Goal: Task Accomplishment & Management: Use online tool/utility

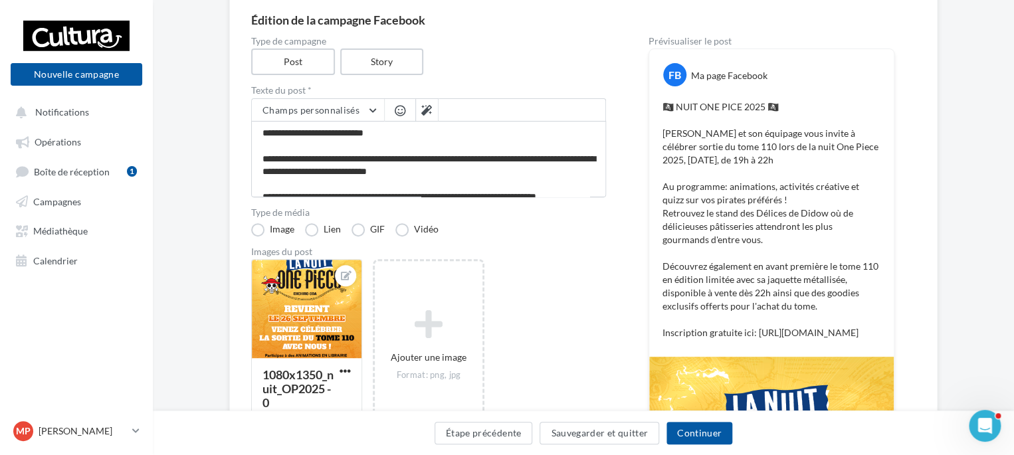
scroll to position [128, 0]
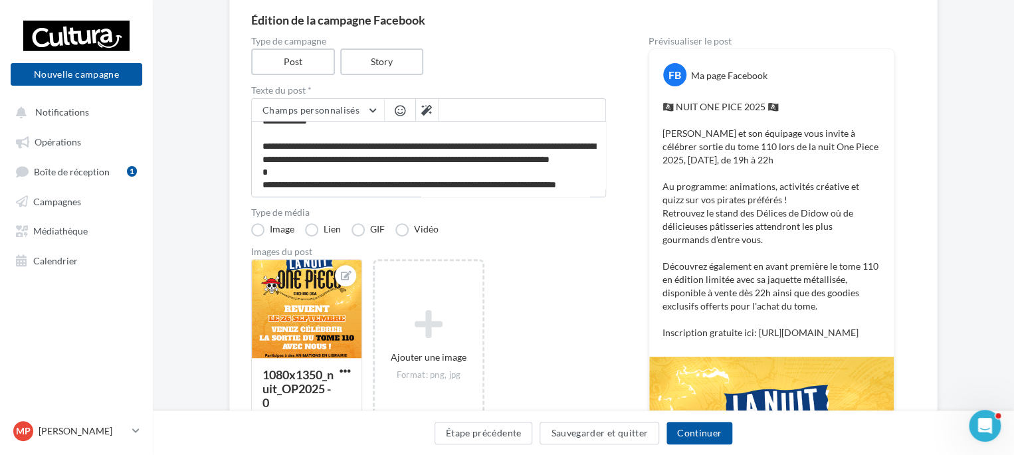
click at [449, 157] on textarea "**********" at bounding box center [428, 159] width 355 height 76
click at [449, 156] on textarea "**********" at bounding box center [428, 159] width 355 height 76
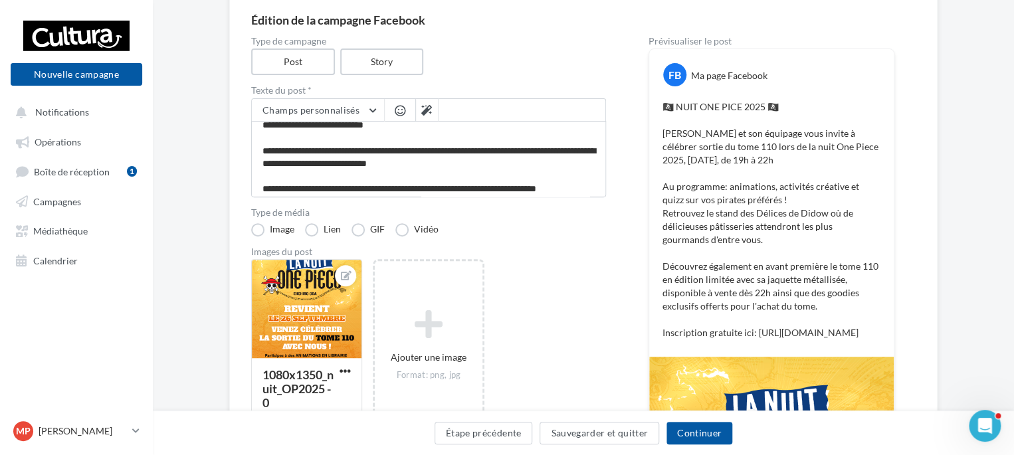
scroll to position [0, 0]
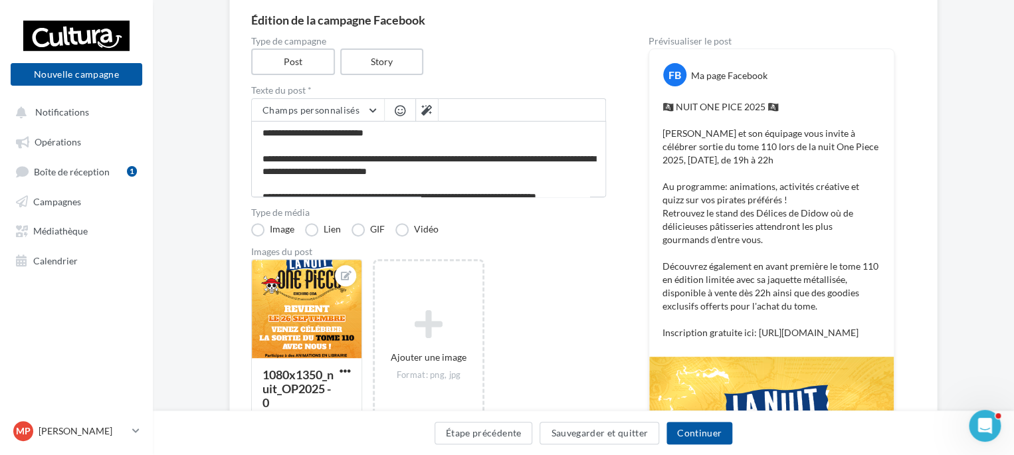
drag, startPoint x: 320, startPoint y: 185, endPoint x: 241, endPoint y: 77, distance: 134.6
click at [241, 77] on div "Édition de la campagne Facebook Type de campagne Post Story Texte du post * Cha…" at bounding box center [583, 352] width 709 height 721
click at [626, 443] on button "Sauvegarder et quitter" at bounding box center [600, 433] width 120 height 23
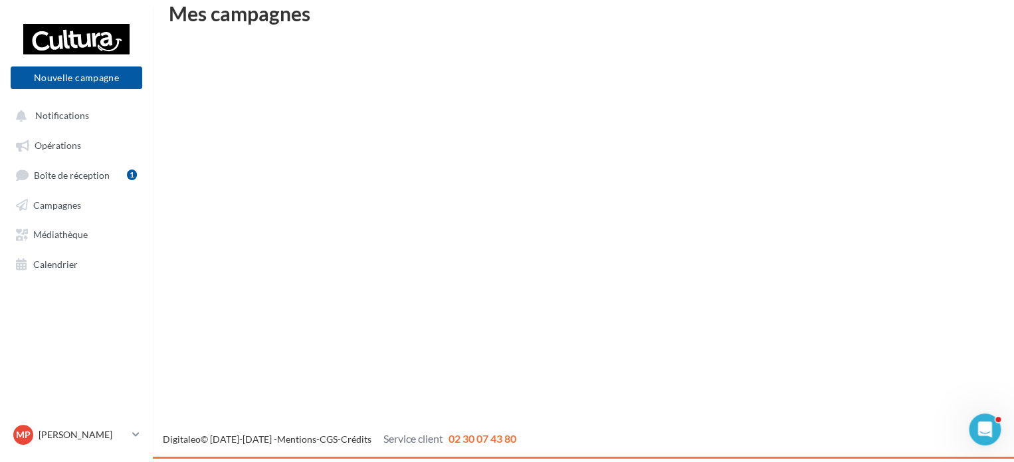
scroll to position [21, 0]
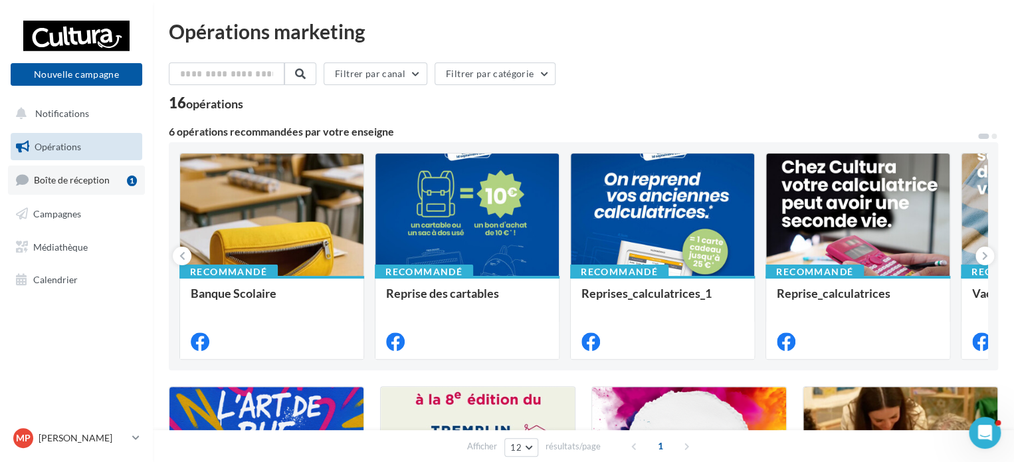
click at [90, 175] on span "Boîte de réception" at bounding box center [72, 179] width 76 height 11
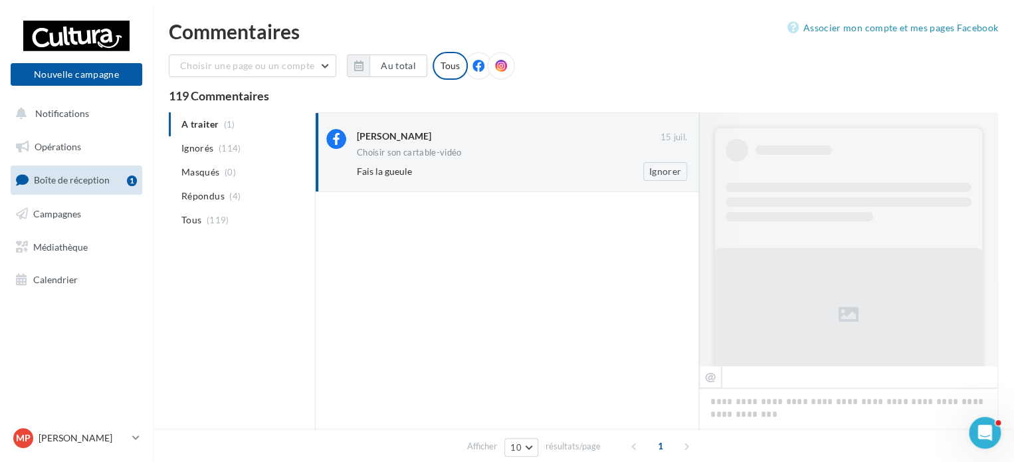
click at [519, 127] on div "[PERSON_NAME] [DATE] Choisir son cartable-vidéo Fais la gueule Ignorer" at bounding box center [507, 152] width 362 height 57
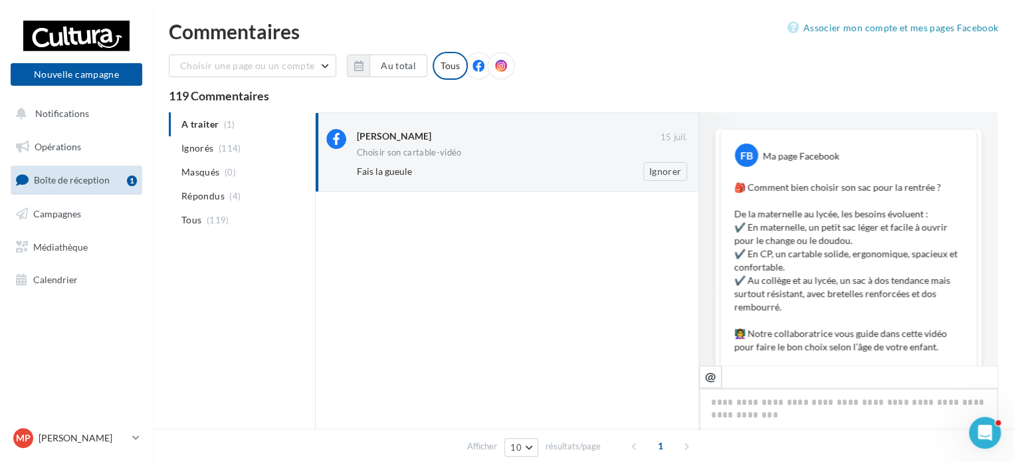
scroll to position [562, 0]
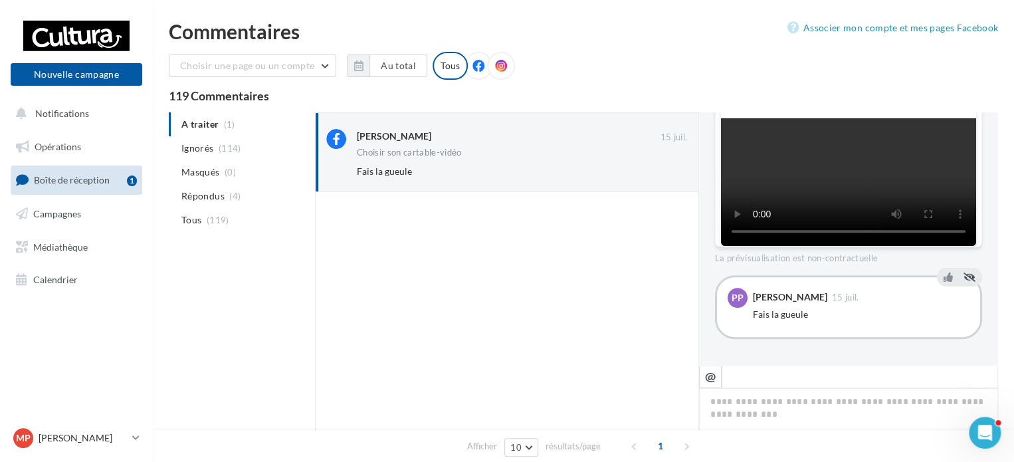
drag, startPoint x: 513, startPoint y: 154, endPoint x: 965, endPoint y: 278, distance: 468.8
click at [965, 278] on icon at bounding box center [970, 277] width 12 height 9
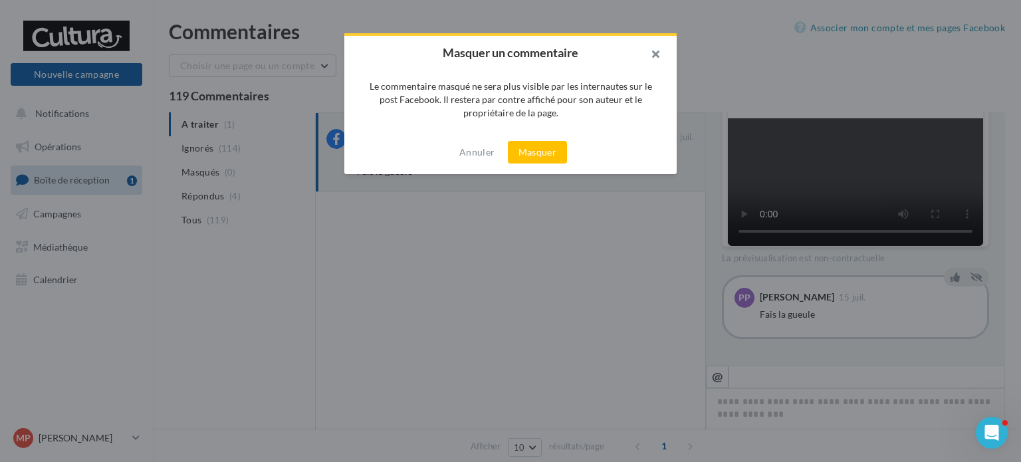
click at [659, 57] on button "button" at bounding box center [650, 56] width 53 height 40
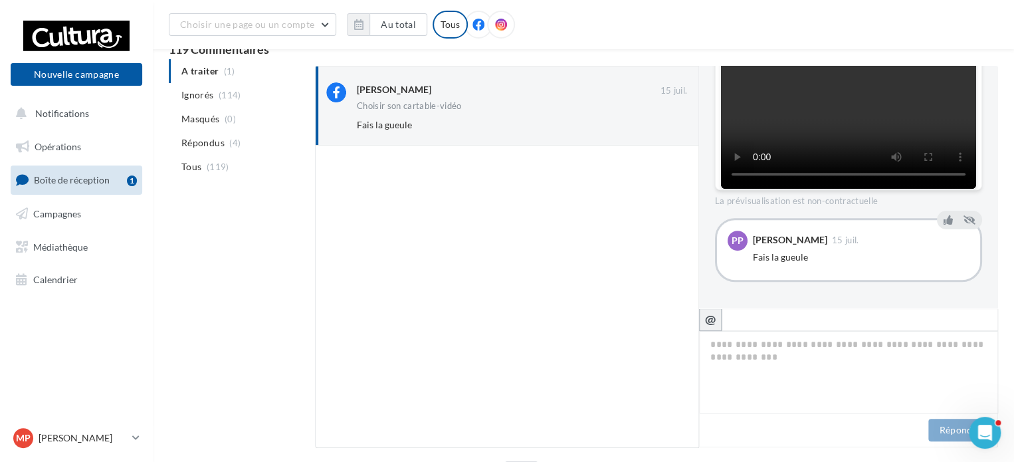
scroll to position [0, 0]
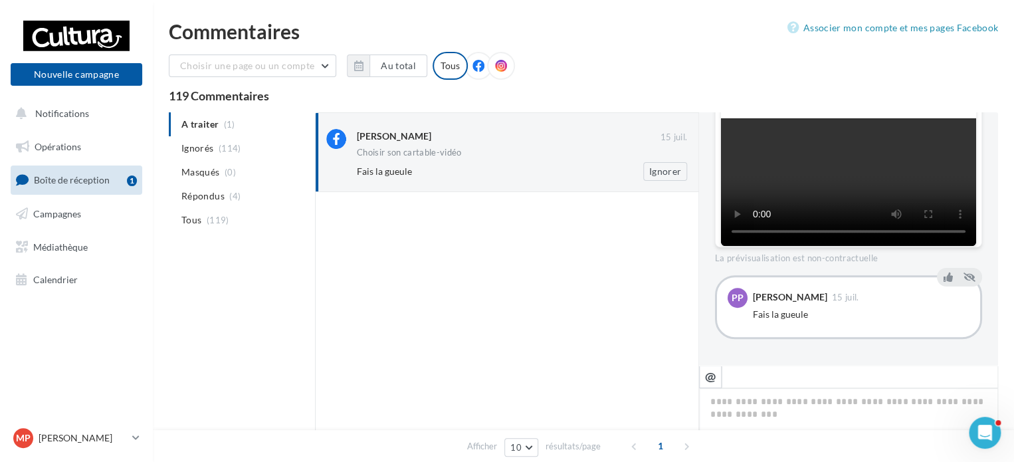
click at [534, 143] on div "Patrick Porcher" at bounding box center [508, 136] width 303 height 14
click at [661, 175] on button "Ignorer" at bounding box center [665, 171] width 44 height 19
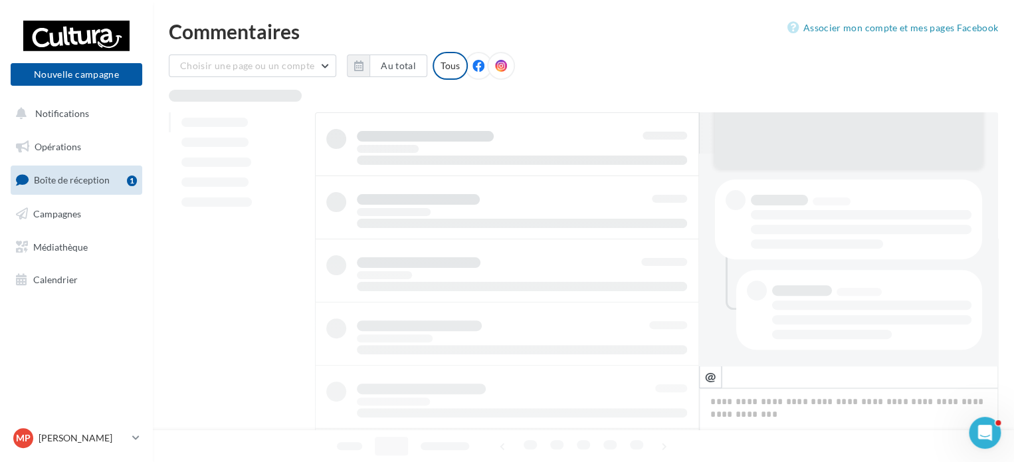
scroll to position [211, 0]
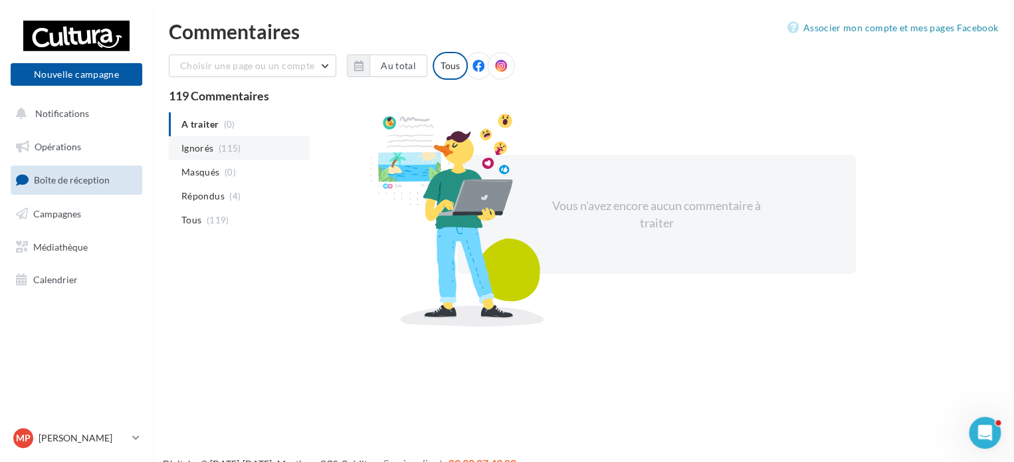
click at [243, 146] on li "Ignorés (115)" at bounding box center [239, 148] width 141 height 24
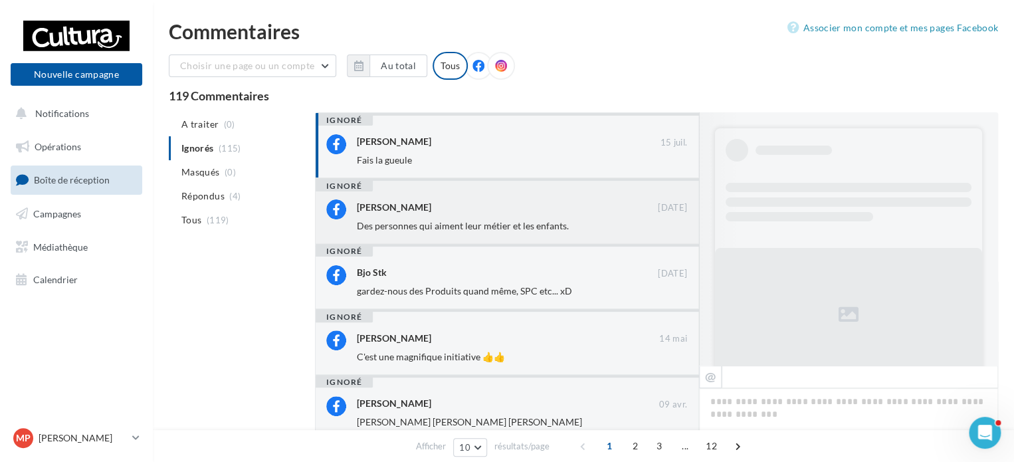
scroll to position [0, 0]
click at [530, 132] on div "Patrick Porcher 15 juil. Fais la gueule" at bounding box center [507, 148] width 362 height 38
click at [405, 148] on div "Patrick Porcher" at bounding box center [508, 142] width 303 height 17
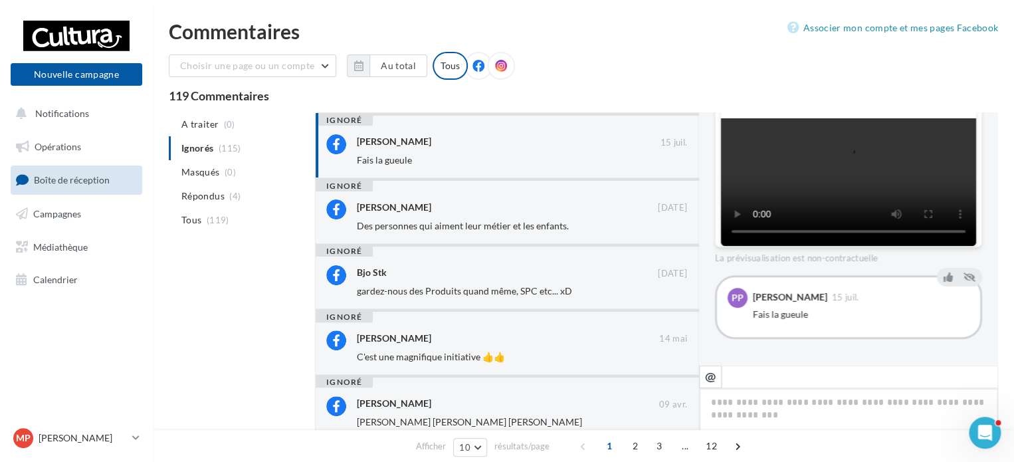
scroll to position [562, 0]
click at [968, 277] on icon at bounding box center [970, 277] width 12 height 9
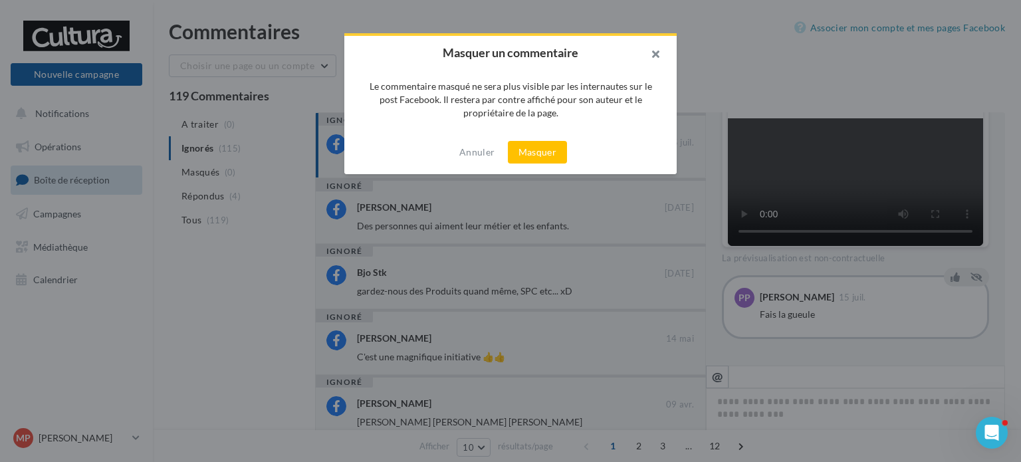
click at [654, 58] on button "button" at bounding box center [650, 56] width 53 height 40
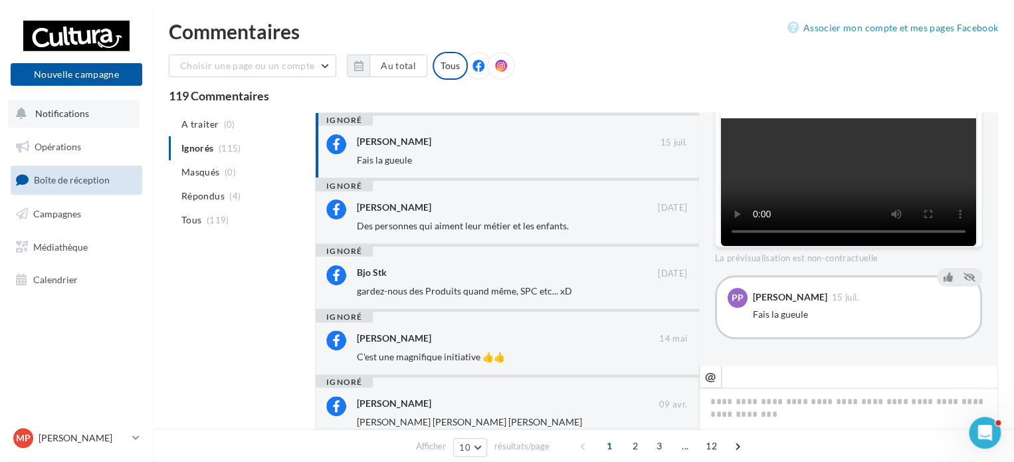
click at [91, 114] on button "Notifications" at bounding box center [74, 114] width 132 height 28
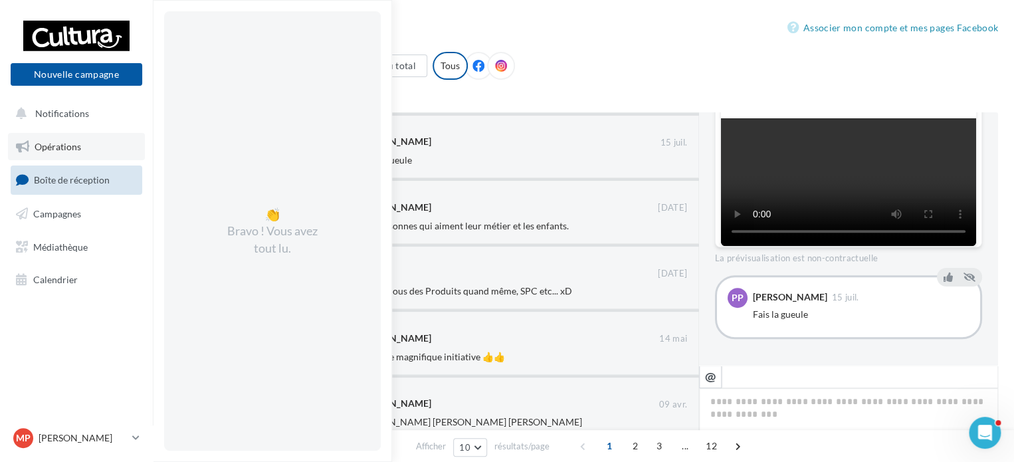
click at [81, 134] on link "Opérations" at bounding box center [76, 147] width 137 height 28
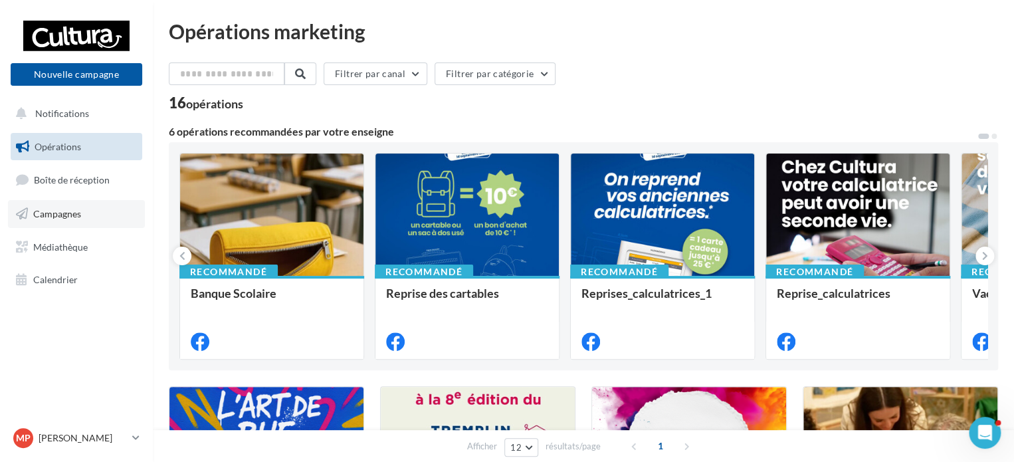
click at [81, 219] on link "Campagnes" at bounding box center [76, 214] width 137 height 28
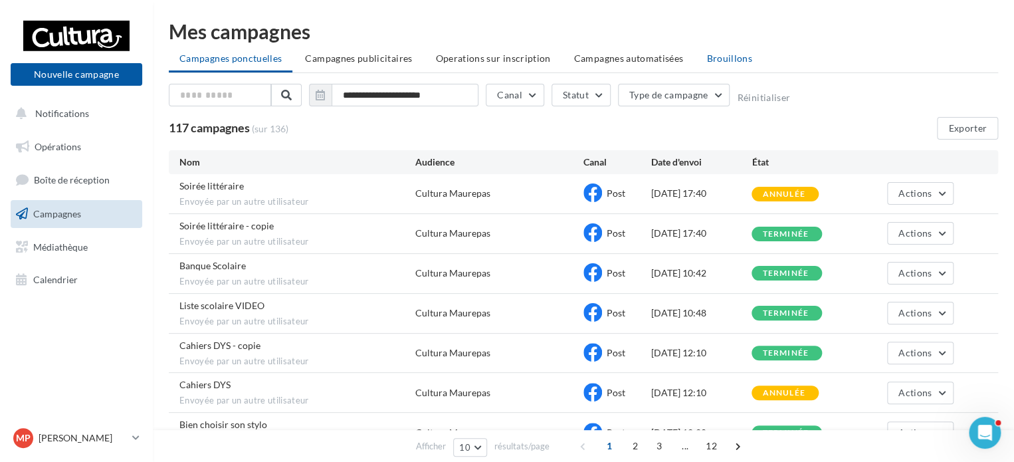
click at [731, 58] on span "Brouillons" at bounding box center [730, 58] width 46 height 11
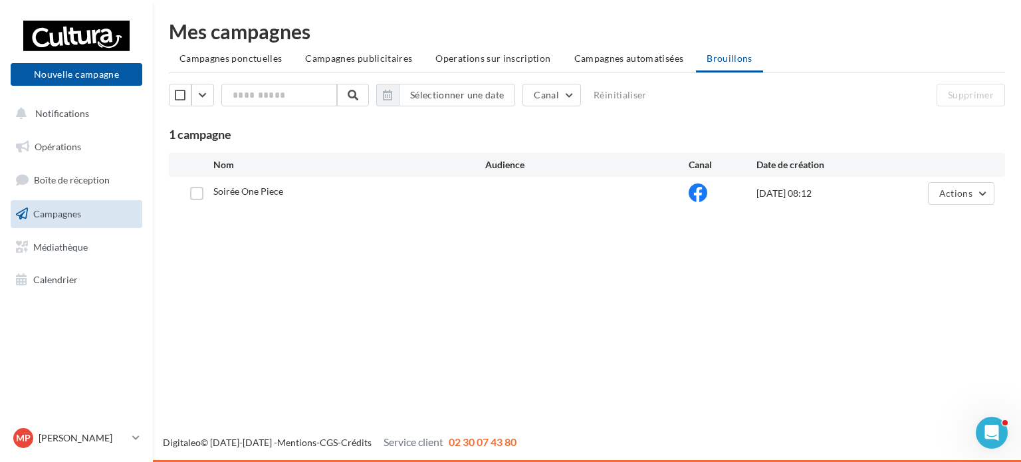
click at [267, 192] on span "Soirée One Piece" at bounding box center [248, 190] width 70 height 11
click at [195, 191] on label at bounding box center [196, 193] width 13 height 13
click at [969, 201] on button "Actions" at bounding box center [961, 193] width 66 height 23
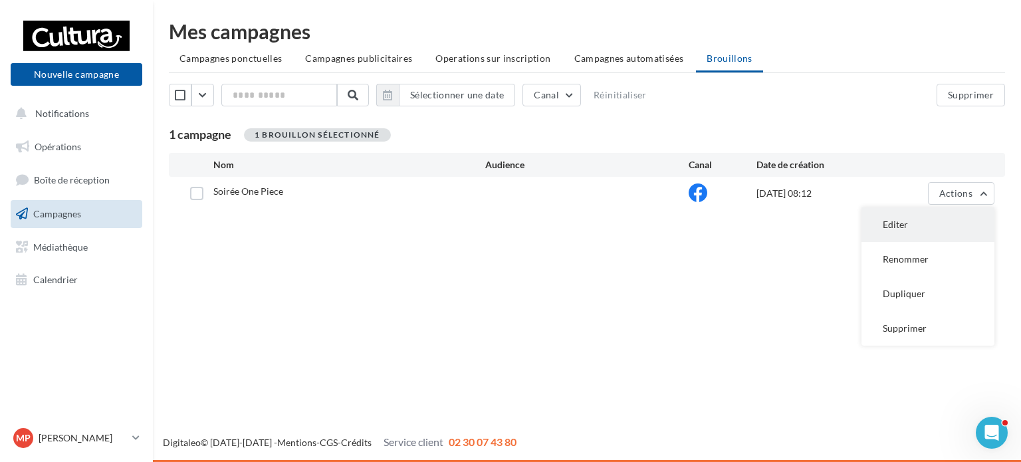
click at [928, 217] on button "Editer" at bounding box center [928, 224] width 133 height 35
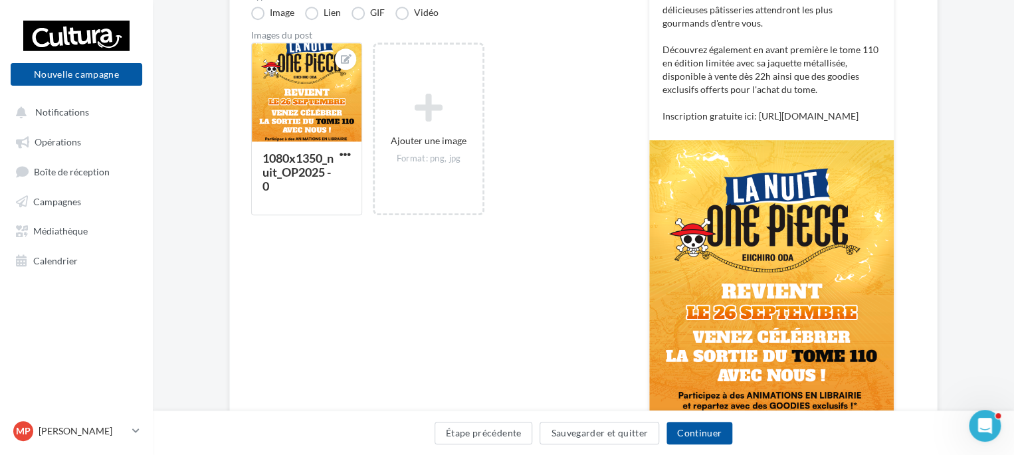
scroll to position [283, 0]
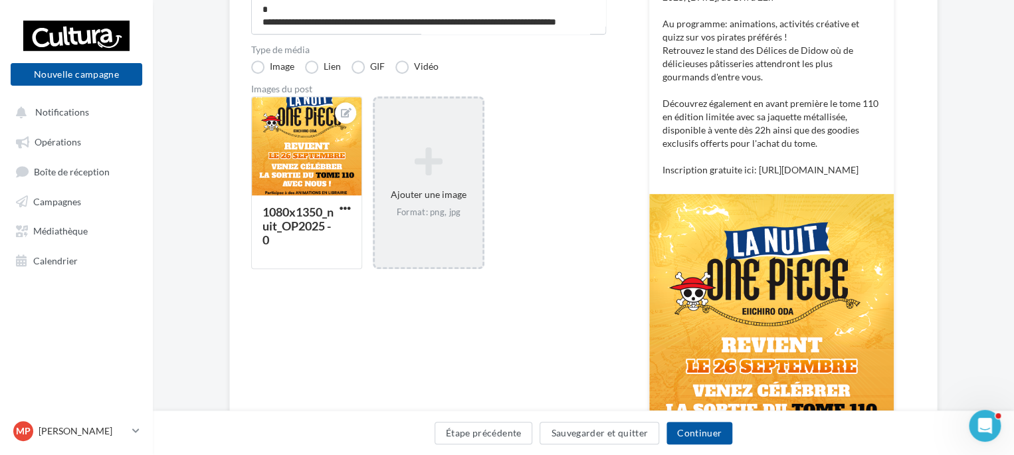
click at [436, 146] on icon at bounding box center [428, 162] width 96 height 32
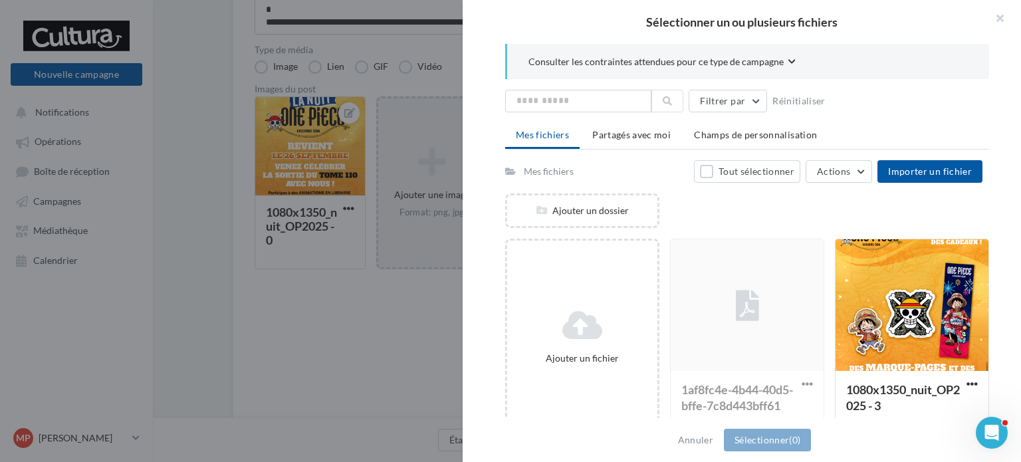
click at [378, 193] on div at bounding box center [510, 231] width 1021 height 462
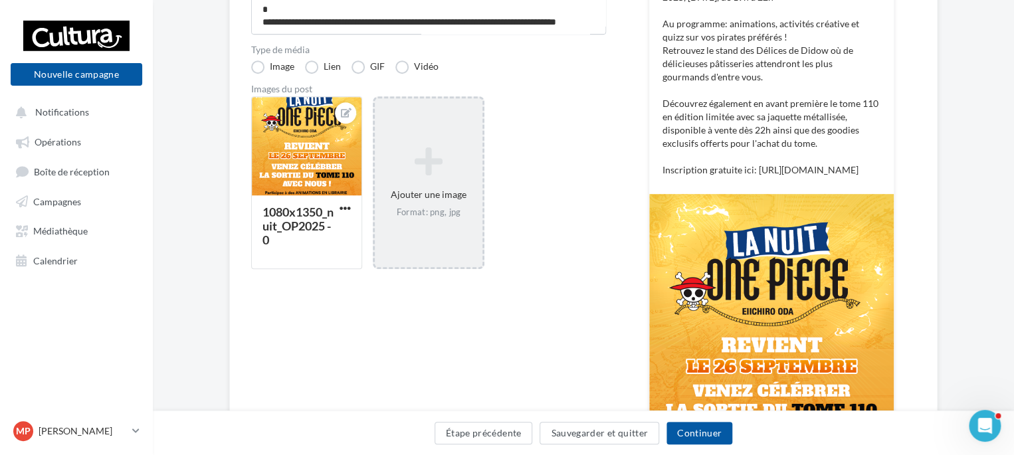
click at [426, 181] on div "Ajouter une image Format: png, jpg" at bounding box center [428, 182] width 107 height 85
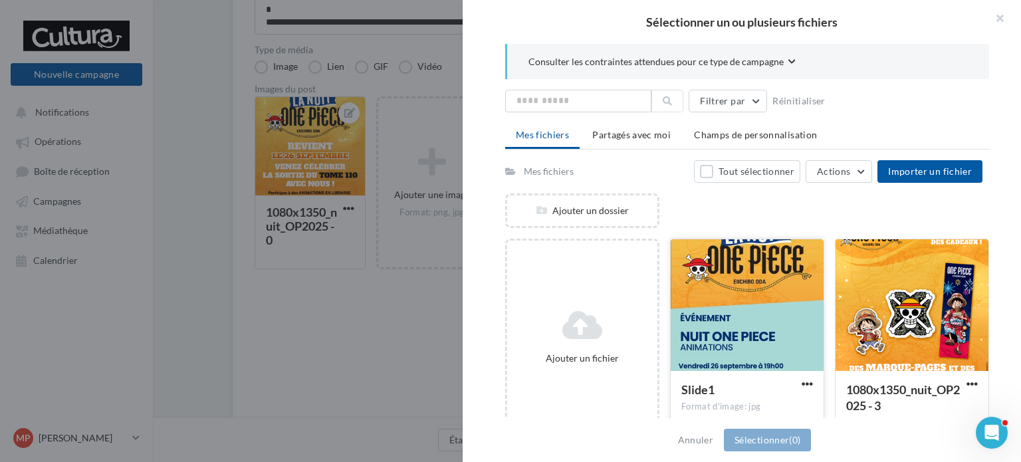
click at [743, 339] on div at bounding box center [747, 305] width 153 height 133
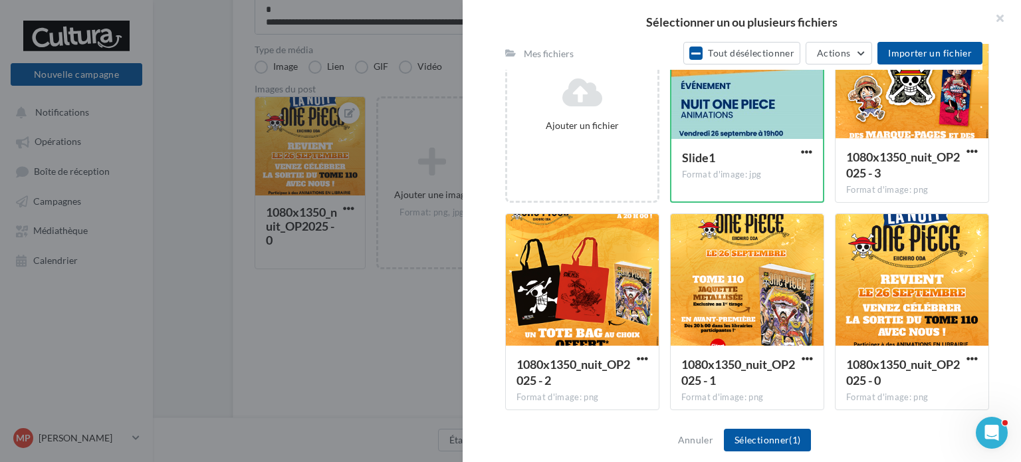
scroll to position [647, 0]
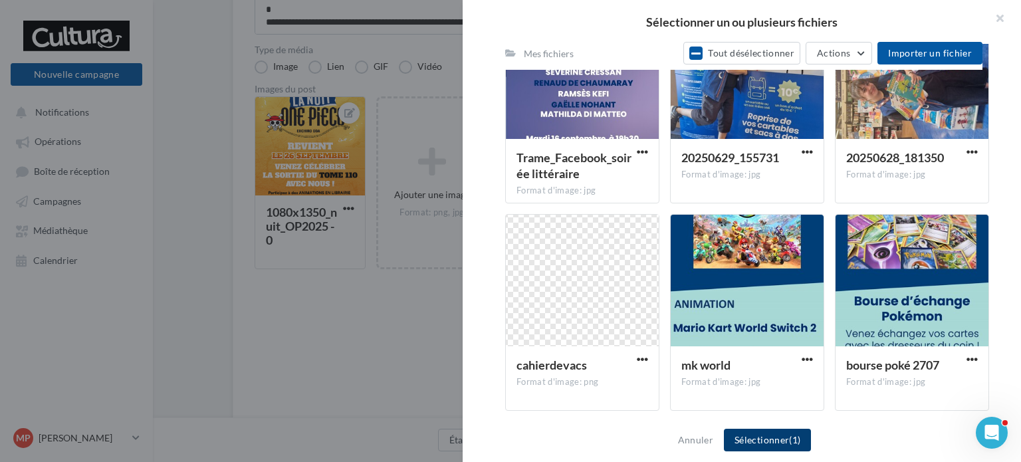
click at [751, 429] on button "Sélectionner (1)" at bounding box center [767, 440] width 87 height 23
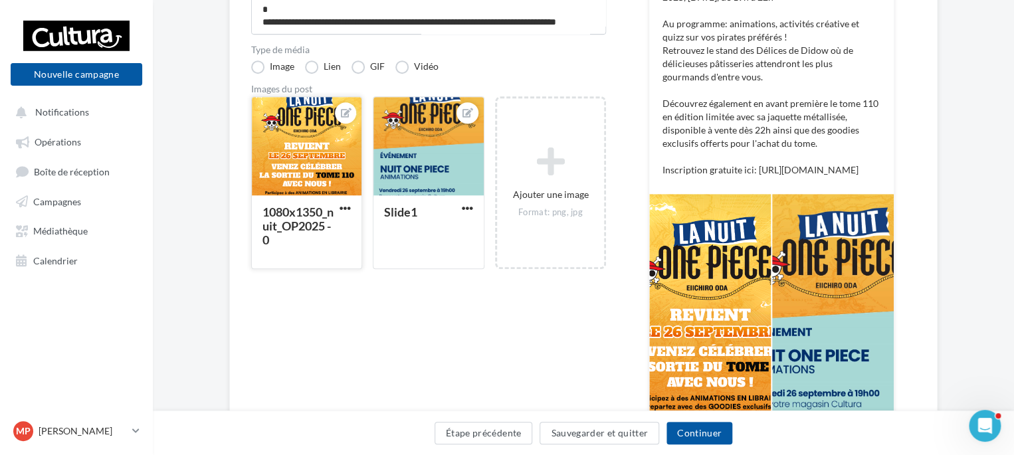
click at [320, 136] on div at bounding box center [307, 147] width 110 height 100
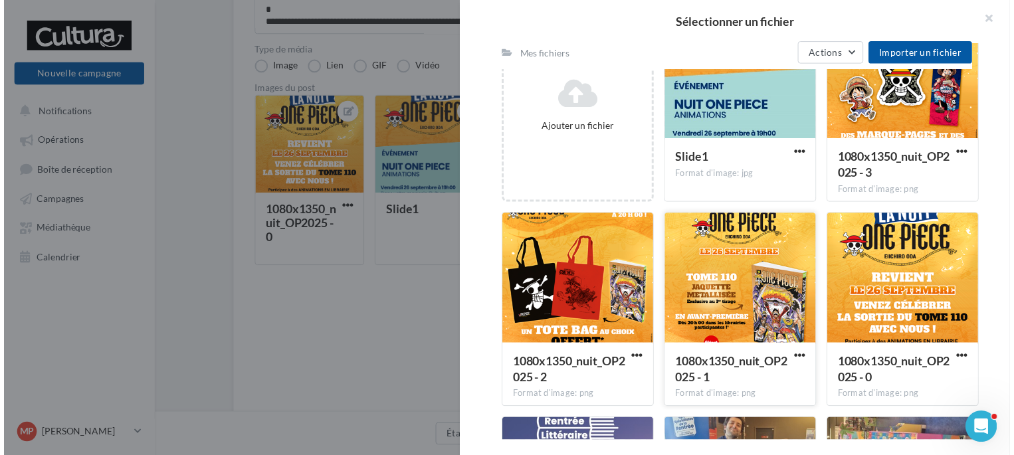
scroll to position [222, 0]
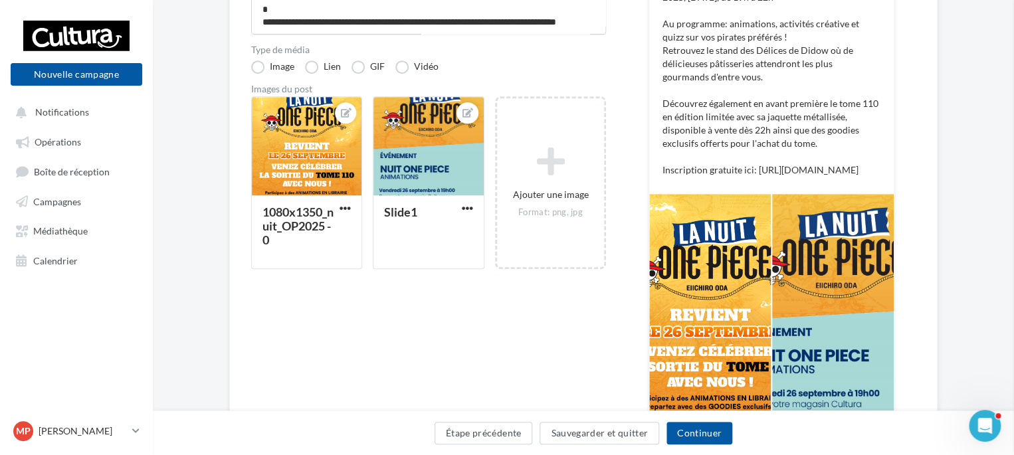
drag, startPoint x: 310, startPoint y: 361, endPoint x: 317, endPoint y: 337, distance: 25.0
click at [312, 269] on div "Sélectionner un fichier Consulter les contraintes attendues pour ce type de cam…" at bounding box center [306, 269] width 111 height 0
click at [348, 112] on icon at bounding box center [346, 112] width 11 height 9
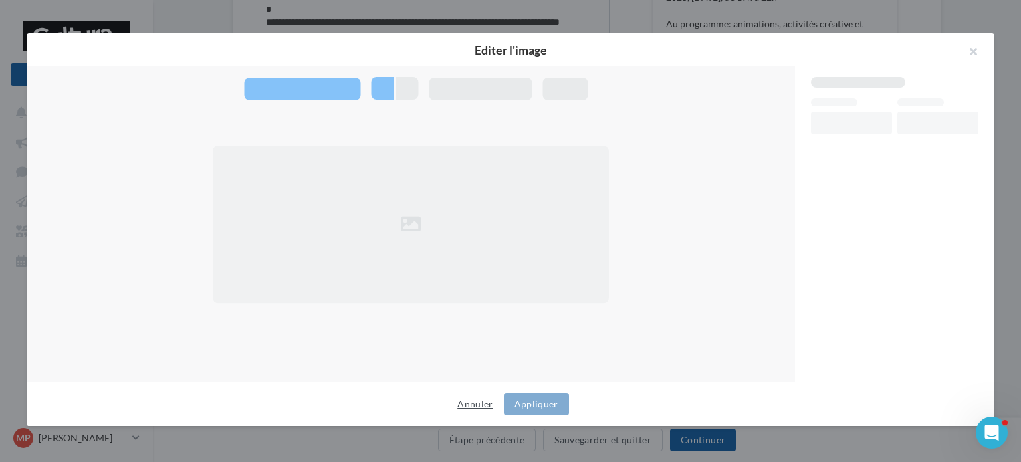
click at [477, 406] on button "Annuler" at bounding box center [475, 404] width 46 height 16
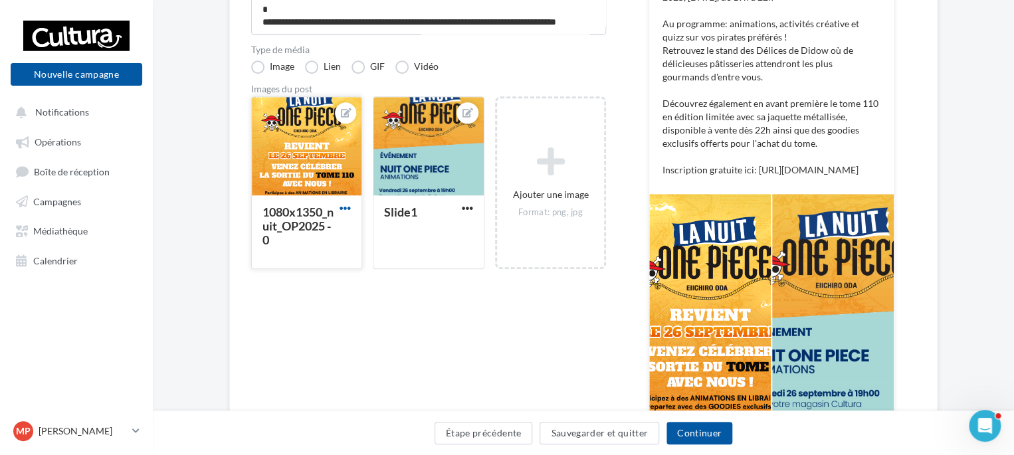
click at [346, 209] on span "button" at bounding box center [345, 208] width 11 height 11
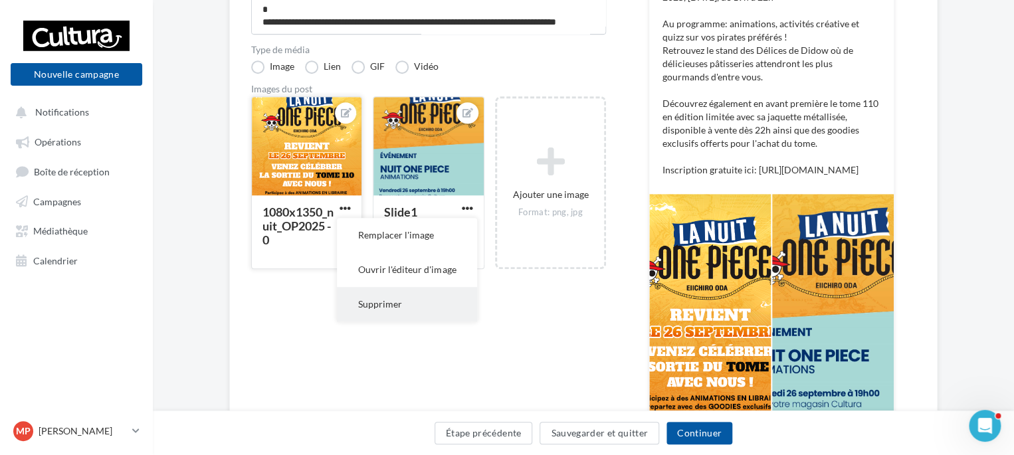
click at [398, 297] on button "Supprimer" at bounding box center [407, 304] width 140 height 35
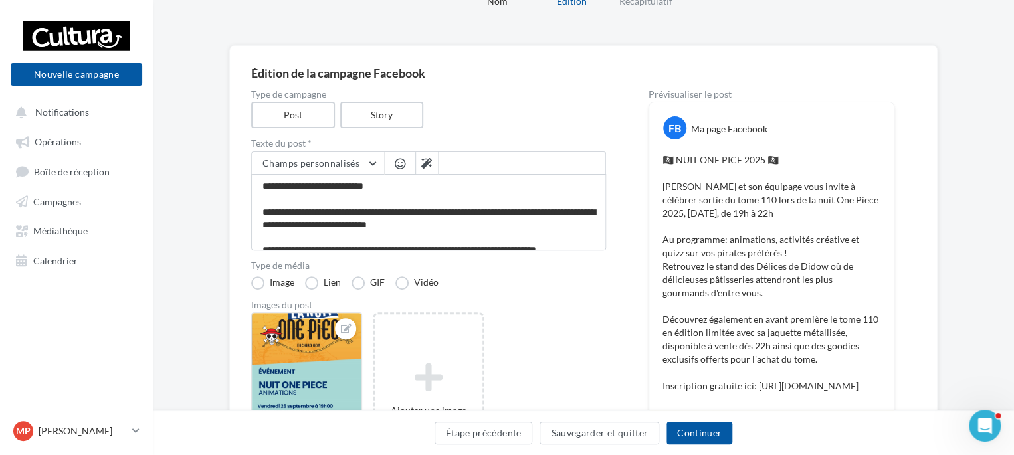
scroll to position [133, 0]
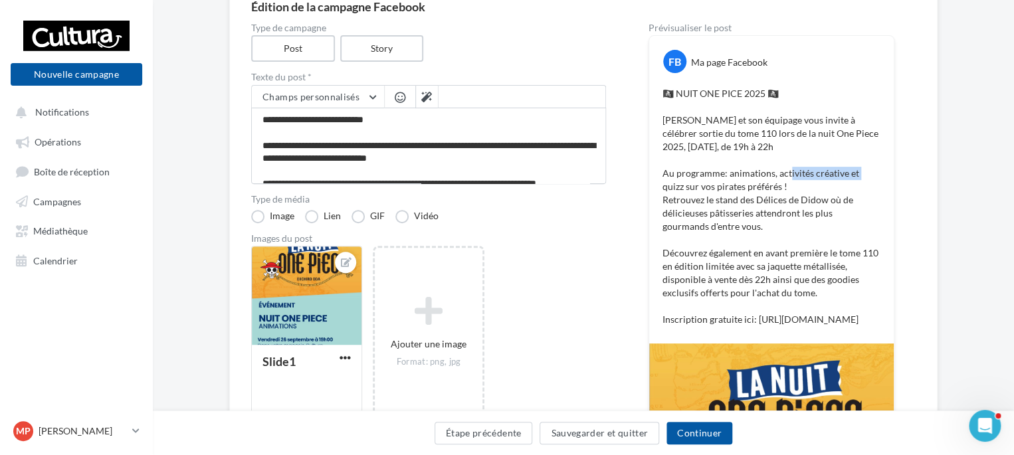
drag, startPoint x: 788, startPoint y: 177, endPoint x: 856, endPoint y: 172, distance: 68.0
click at [856, 172] on p "🏴‍☠️ NUIT ONE PICE 2025 🏴‍☠️ [PERSON_NAME] et son équipage vous invite à célébr…" at bounding box center [772, 206] width 218 height 239
click at [859, 172] on p "🏴‍☠️ NUIT ONE PICE 2025 🏴‍☠️ [PERSON_NAME] et son équipage vous invite à célébr…" at bounding box center [772, 206] width 218 height 239
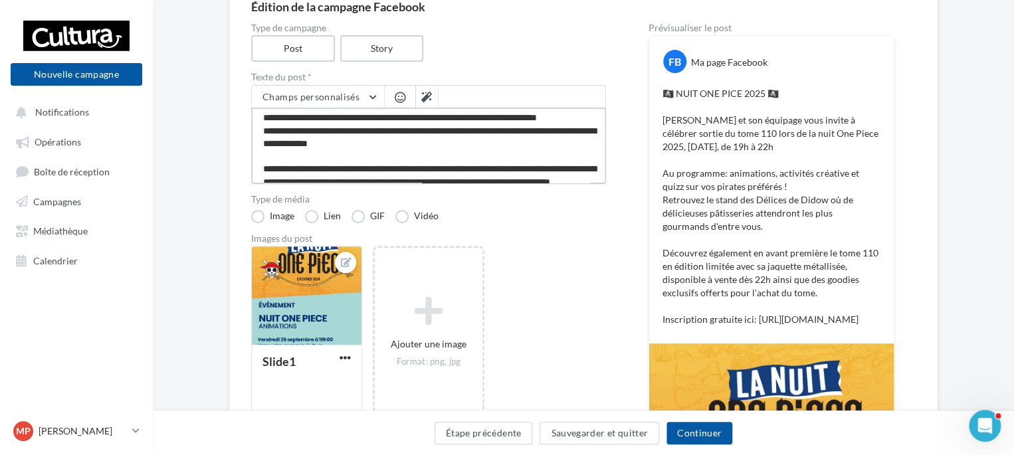
scroll to position [66, 0]
click at [444, 116] on textarea "**********" at bounding box center [428, 146] width 355 height 76
type textarea "**********"
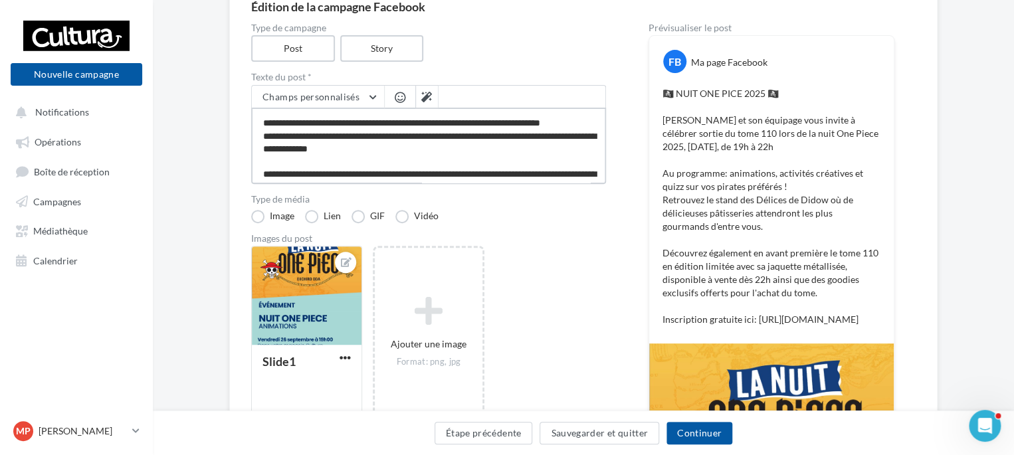
scroll to position [88, 0]
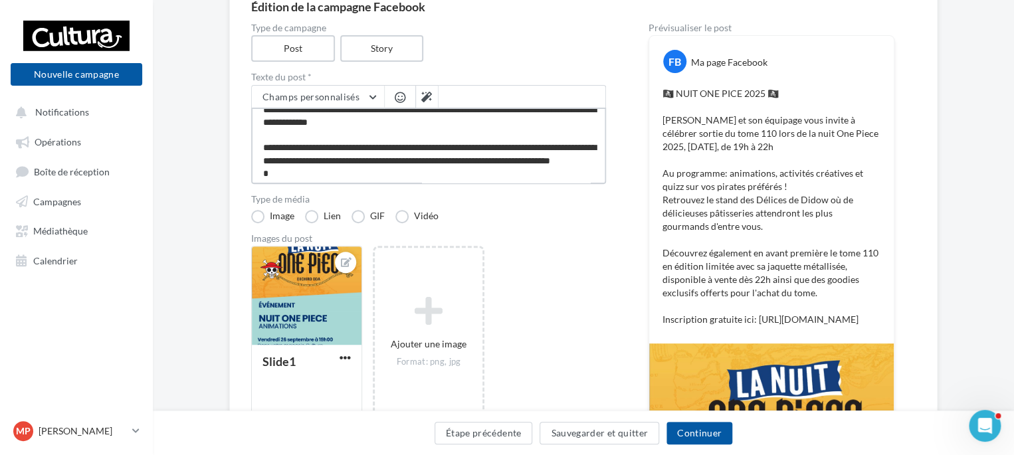
drag, startPoint x: 401, startPoint y: 152, endPoint x: 481, endPoint y: 149, distance: 80.5
click at [481, 149] on textarea "**********" at bounding box center [428, 146] width 355 height 76
click at [528, 147] on textarea "**********" at bounding box center [428, 146] width 355 height 76
type textarea "**********"
